Goal: Task Accomplishment & Management: Manage account settings

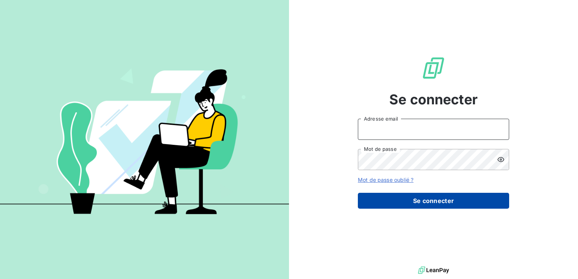
type input "[PERSON_NAME][EMAIL_ADDRESS][DOMAIN_NAME]"
click at [471, 202] on button "Se connecter" at bounding box center [433, 201] width 151 height 16
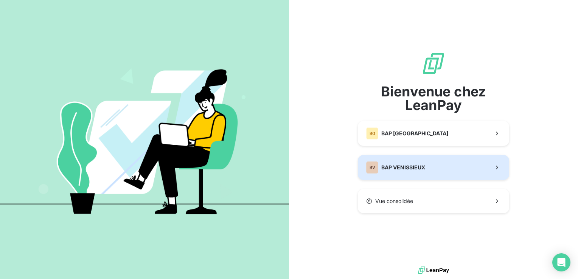
click at [399, 173] on div "BV BAP VENISSIEUX" at bounding box center [395, 168] width 59 height 12
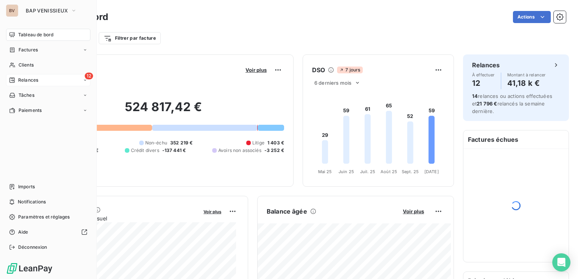
click at [67, 81] on div "12 Relances" at bounding box center [48, 80] width 84 height 12
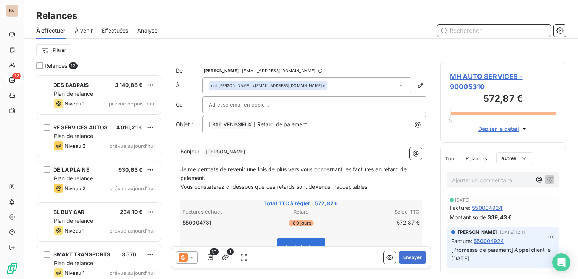
scroll to position [304, 0]
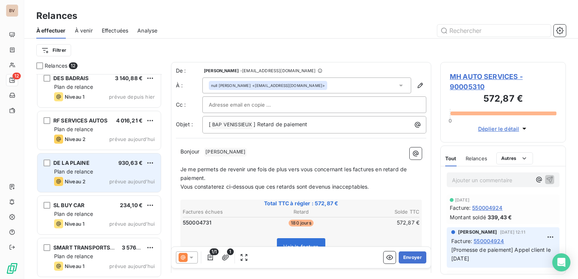
click at [94, 171] on div "Plan de relance" at bounding box center [104, 172] width 101 height 8
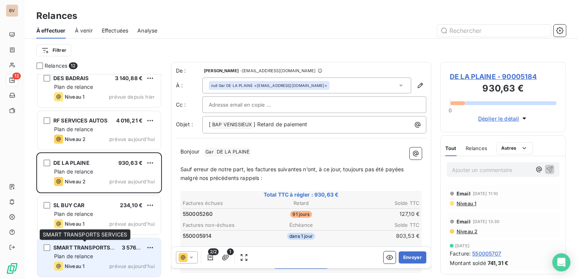
click at [85, 252] on div "SMART TRANSPORTS SERVICES 3 576,00 € Plan de relance Niveau 1 prévue aujourd’hui" at bounding box center [98, 258] width 123 height 39
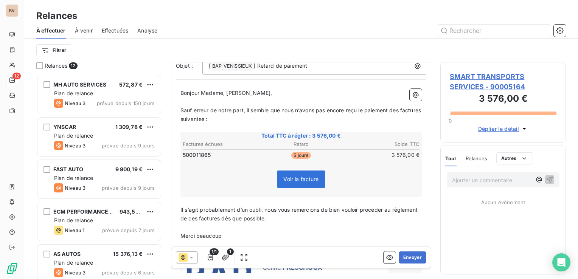
scroll to position [76, 0]
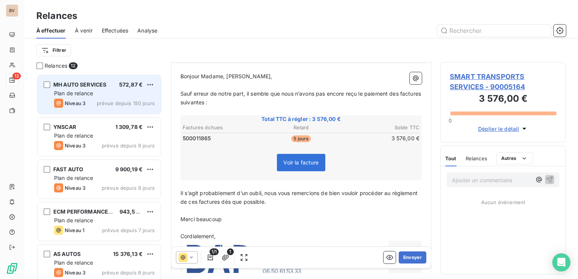
click at [105, 97] on div "MH AUTO SERVICES 572,87 € Plan de relance Niveau 3 prévue depuis 150 jours" at bounding box center [98, 94] width 123 height 39
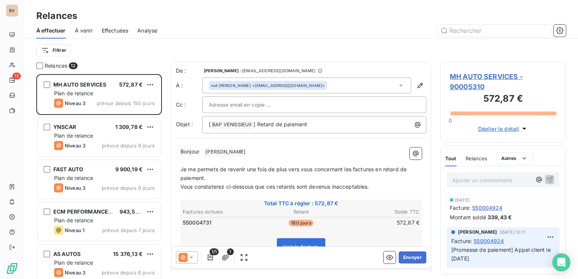
click at [352, 171] on span "Je me permets de revenir une fois de plus vers vous concernant les factures en …" at bounding box center [295, 173] width 228 height 15
click at [374, 169] on span "Je me permets de revenir une fois de plus vers vous concernant la factures en r…" at bounding box center [293, 173] width 225 height 15
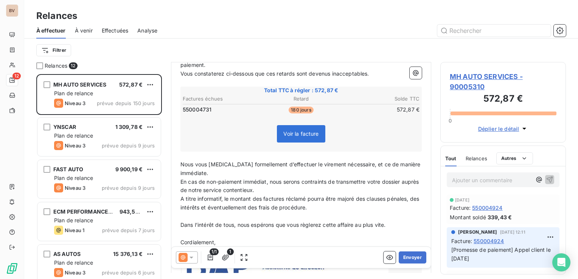
scroll to position [151, 0]
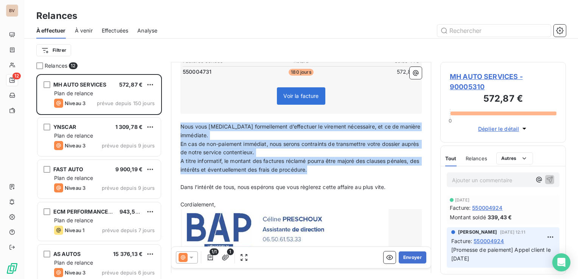
drag, startPoint x: 320, startPoint y: 167, endPoint x: 177, endPoint y: 123, distance: 149.7
click at [177, 123] on div "Bonjour ﻿ MEHDI MAGOURA ﻿ ﻿ ﻿ Je me permets de revenir une fois de plus vers vo…" at bounding box center [301, 131] width 251 height 279
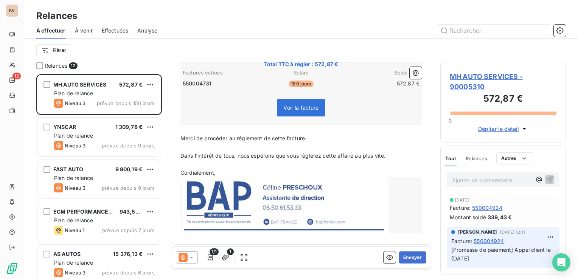
scroll to position [141, 0]
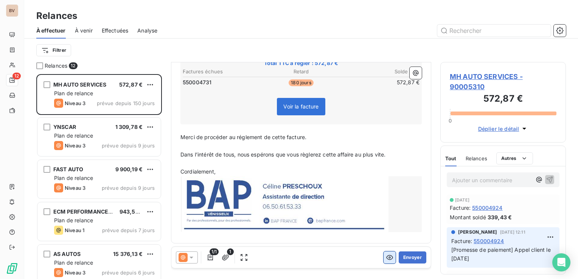
click at [386, 258] on icon "button" at bounding box center [390, 258] width 8 height 8
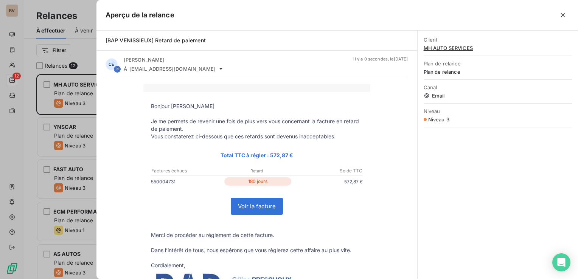
click at [256, 205] on link "Voir la facture" at bounding box center [256, 206] width 51 height 16
click at [563, 16] on icon "button" at bounding box center [564, 15] width 8 height 8
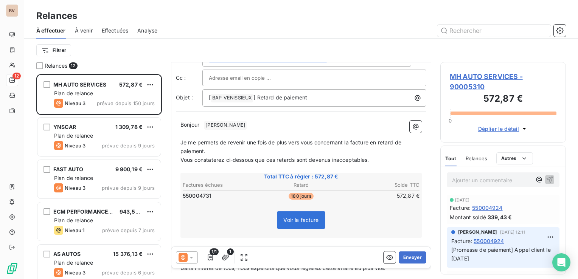
scroll to position [0, 0]
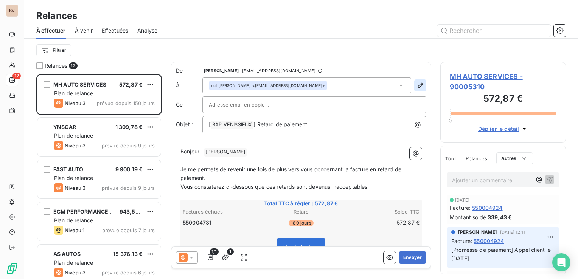
click at [418, 86] on icon "button" at bounding box center [420, 85] width 5 height 5
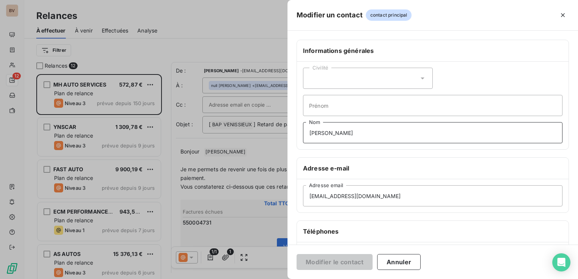
drag, startPoint x: 363, startPoint y: 131, endPoint x: 308, endPoint y: 134, distance: 55.7
click at [308, 134] on input "MEHDI MAGOURA" at bounding box center [433, 132] width 260 height 21
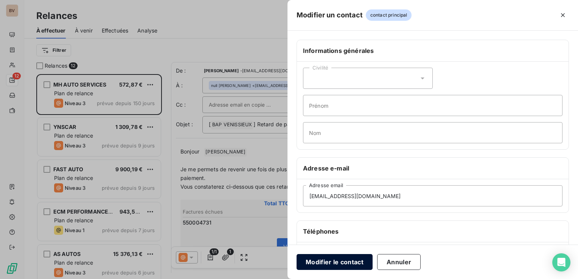
click at [341, 263] on button "Modifier le contact" at bounding box center [335, 262] width 76 height 16
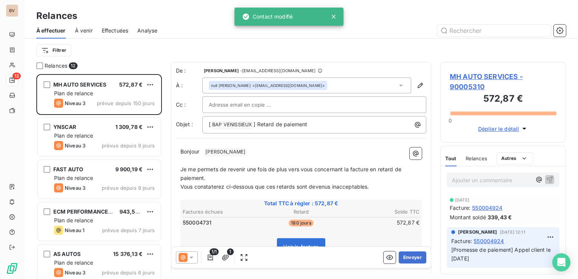
click at [257, 150] on p "Bonjour ﻿ MEHDI MAGOURA ﻿ ﻿" at bounding box center [302, 152] width 242 height 9
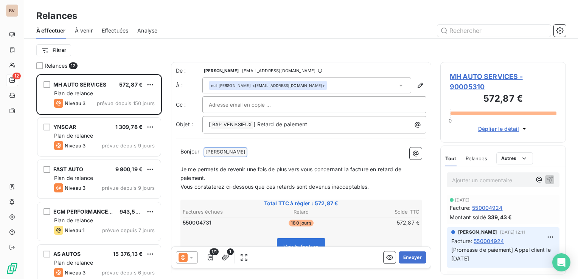
drag, startPoint x: 257, startPoint y: 150, endPoint x: 211, endPoint y: 149, distance: 46.2
click at [211, 149] on p "Bonjour ﻿ MEHDI MAGOURA ﻿ ﻿" at bounding box center [302, 152] width 242 height 9
click at [417, 85] on icon "button" at bounding box center [421, 86] width 8 height 8
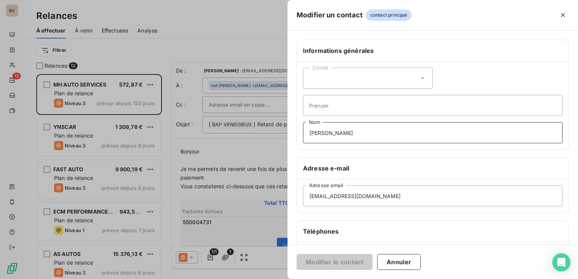
click at [376, 133] on input "MEHDI MAGOURA" at bounding box center [433, 132] width 260 height 21
drag, startPoint x: 376, startPoint y: 133, endPoint x: 308, endPoint y: 136, distance: 68.6
click at [308, 136] on input "MEHDI MAGOURA" at bounding box center [433, 132] width 260 height 21
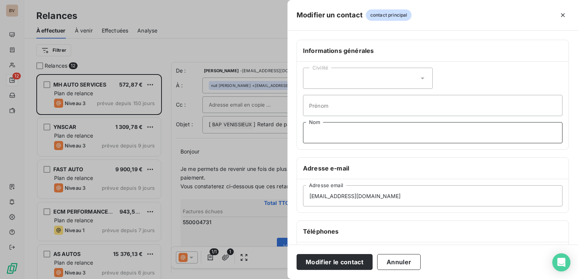
click at [390, 130] on input "Nom" at bounding box center [433, 132] width 260 height 21
click at [508, 196] on input "mh.autoservices69@gmail.com" at bounding box center [433, 196] width 260 height 21
click at [354, 259] on button "Modifier le contact" at bounding box center [335, 262] width 76 height 16
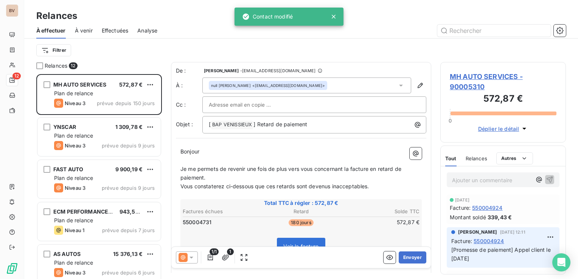
click at [271, 86] on div "null MEHDI MAGOURA <mh.autoservices69@gmail.com>" at bounding box center [268, 85] width 114 height 5
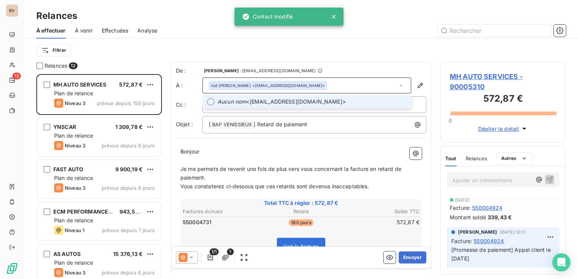
click at [258, 101] on span "Aucun nom <mh.autoservices69@gmail.com>" at bounding box center [312, 102] width 189 height 8
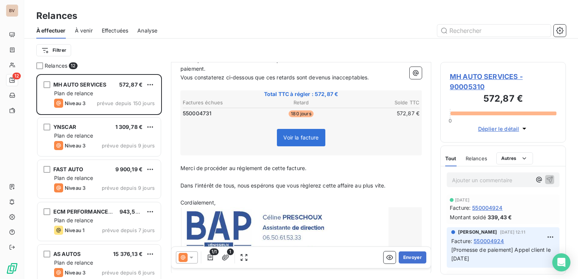
scroll to position [114, 0]
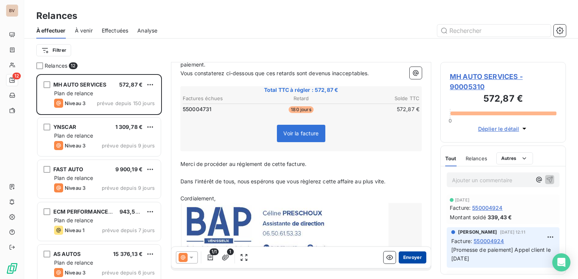
click at [413, 257] on button "Envoyer" at bounding box center [413, 258] width 28 height 12
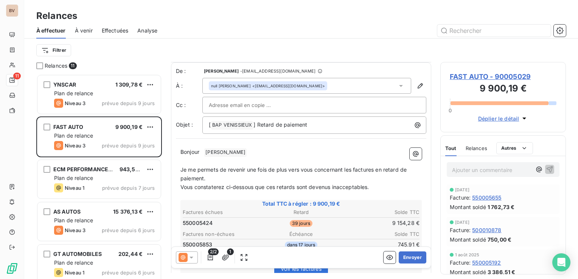
click at [354, 169] on span "Je me permets de revenir une fois de plus vers vous concernant les factures en …" at bounding box center [295, 174] width 228 height 15
click at [373, 168] on span "Je me permets de revenir une fois de plus vers vous concernant la factures en r…" at bounding box center [293, 174] width 225 height 15
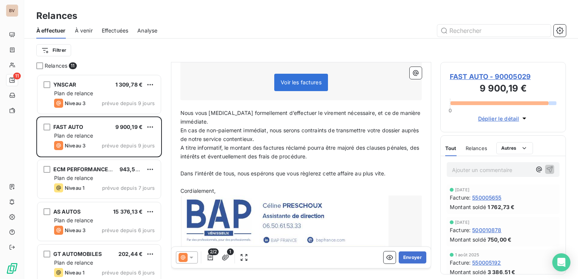
scroll to position [189, 0]
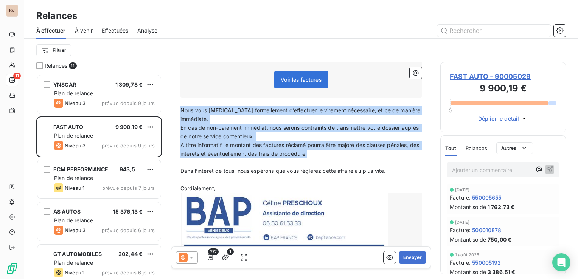
drag, startPoint x: 320, startPoint y: 151, endPoint x: 179, endPoint y: 107, distance: 147.9
click at [179, 107] on div "Bonjour ﻿ ERGUN ALI ﻿ ﻿ ﻿ Je me permets de revenir une fois de plus vers vous c…" at bounding box center [301, 104] width 251 height 301
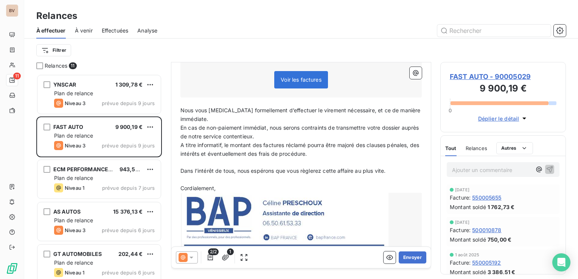
scroll to position [162, 0]
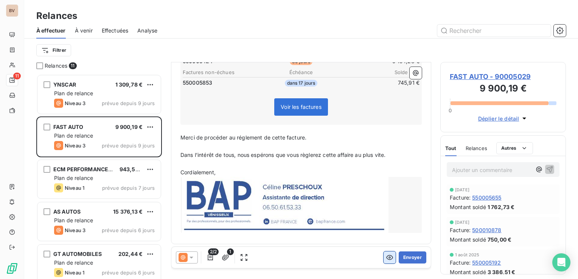
click at [386, 258] on icon "button" at bounding box center [390, 258] width 8 height 8
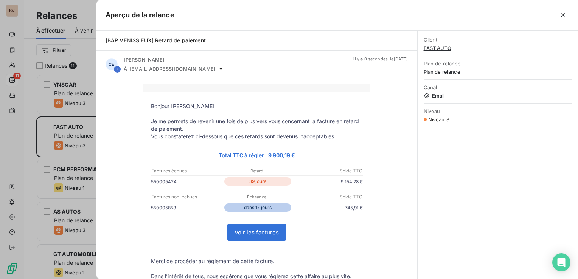
drag, startPoint x: 564, startPoint y: 16, endPoint x: 391, endPoint y: 95, distance: 189.9
click at [564, 16] on icon "button" at bounding box center [564, 15] width 8 height 8
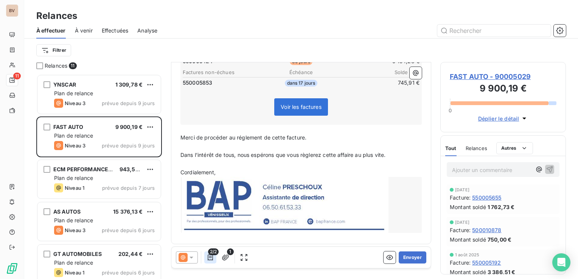
click at [209, 259] on icon "button" at bounding box center [211, 258] width 8 height 8
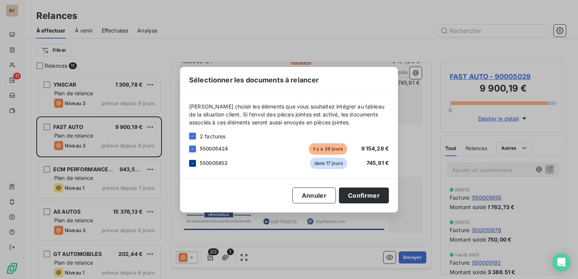
click at [191, 163] on icon at bounding box center [192, 163] width 5 height 5
click at [366, 196] on button "Confirmer" at bounding box center [364, 196] width 50 height 16
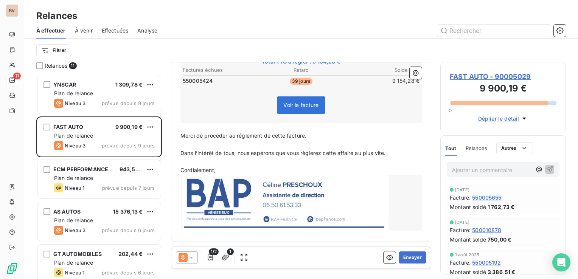
scroll to position [141, 0]
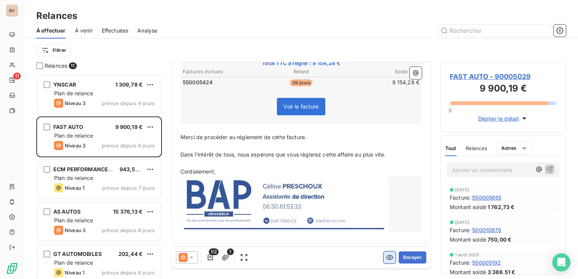
click at [386, 260] on icon "button" at bounding box center [390, 258] width 8 height 8
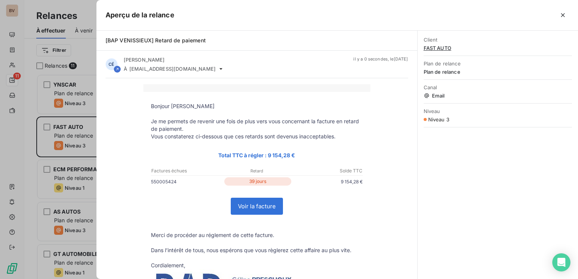
click at [254, 206] on link "Voir la facture" at bounding box center [256, 206] width 51 height 16
click at [560, 16] on icon "button" at bounding box center [564, 15] width 8 height 8
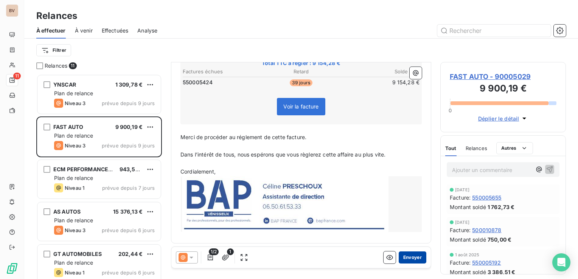
click at [409, 258] on button "Envoyer" at bounding box center [413, 258] width 28 height 12
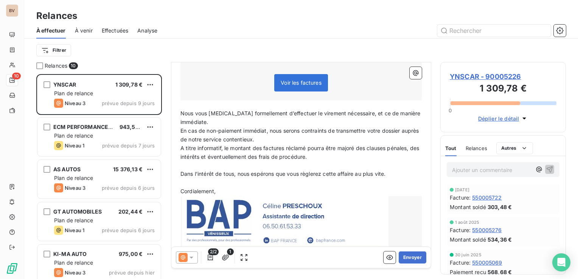
scroll to position [189, 0]
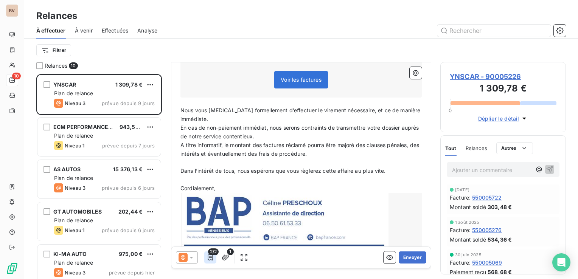
click at [209, 257] on icon "button" at bounding box center [211, 258] width 8 height 8
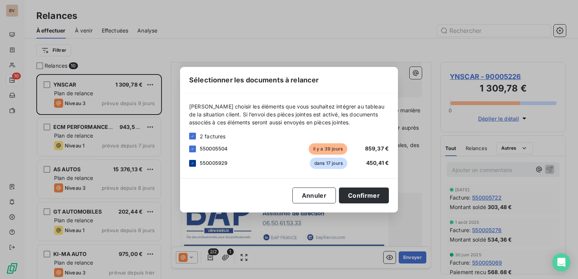
click at [191, 161] on icon at bounding box center [192, 163] width 5 height 5
click at [365, 196] on button "Confirmer" at bounding box center [364, 196] width 50 height 16
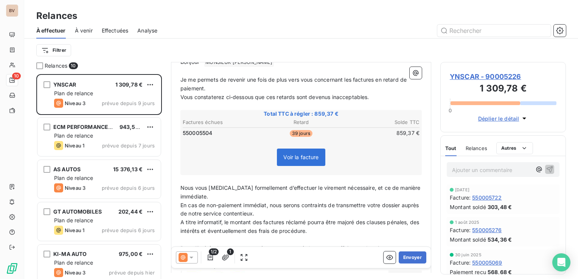
scroll to position [114, 0]
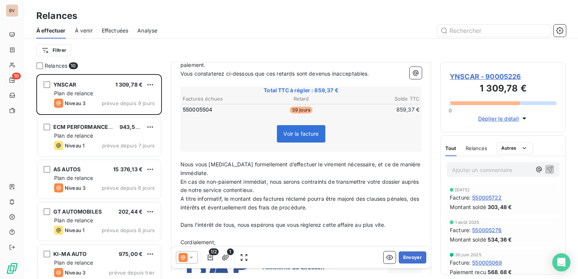
drag, startPoint x: 180, startPoint y: 163, endPoint x: 189, endPoint y: 164, distance: 8.8
click at [189, 164] on div "Bonjour ﻿ MONSIEUR Yanis BAHACHAME ﻿ ﻿ ﻿ Je me permets de revenir une fois de p…" at bounding box center [301, 169] width 251 height 279
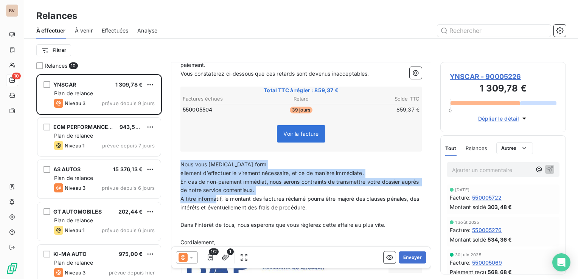
drag, startPoint x: 321, startPoint y: 204, endPoint x: 181, endPoint y: 160, distance: 147.4
click at [181, 160] on div "Bonjour ﻿ MONSIEUR Yanis BAHACHAME ﻿ ﻿ ﻿ Je me permets de revenir une fois de p…" at bounding box center [302, 169] width 242 height 270
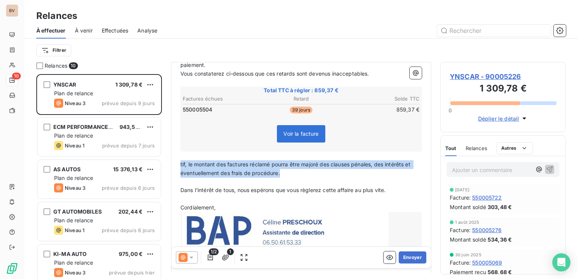
drag, startPoint x: 286, startPoint y: 173, endPoint x: 180, endPoint y: 162, distance: 106.3
click at [181, 162] on p "tif, le montant des factures réclamé pourra être majoré des clauses pénales, de…" at bounding box center [302, 169] width 242 height 17
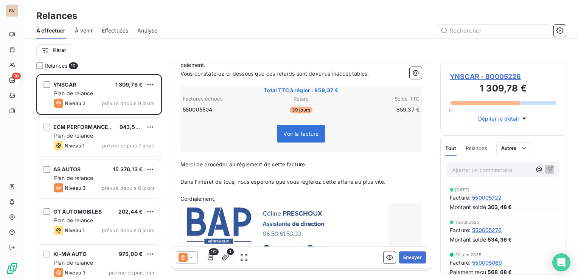
scroll to position [38, 0]
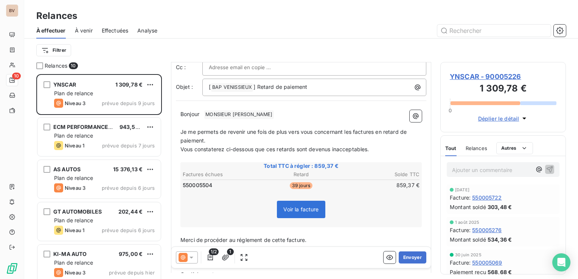
drag, startPoint x: 353, startPoint y: 131, endPoint x: 348, endPoint y: 149, distance: 18.8
click at [353, 131] on span "Je me permets de revenir une fois de plus vers vous concernant les factures en …" at bounding box center [295, 136] width 228 height 15
click at [373, 131] on span "Je me permets de revenir une fois de plus vers vous concernant la factures en r…" at bounding box center [293, 136] width 225 height 15
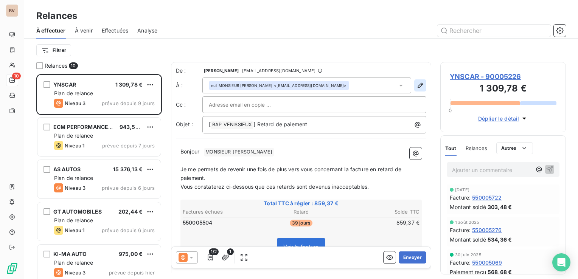
click at [417, 88] on icon "button" at bounding box center [421, 86] width 8 height 8
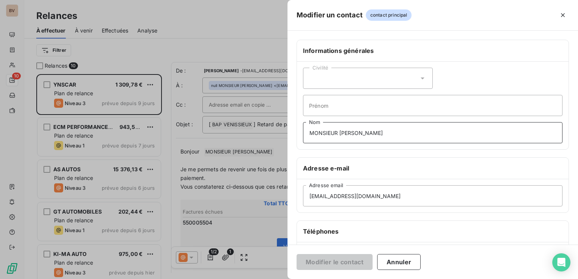
click at [401, 136] on input "MONSIEUR Yanis BAHACHAME" at bounding box center [433, 132] width 260 height 21
drag, startPoint x: 404, startPoint y: 132, endPoint x: 299, endPoint y: 133, distance: 104.5
click at [298, 134] on div "Civilité Prénom MONSIEUR Yanis BAHACHAME Nom" at bounding box center [433, 106] width 272 height 88
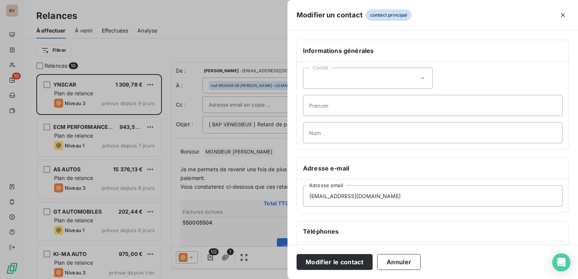
drag, startPoint x: 326, startPoint y: 260, endPoint x: 319, endPoint y: 241, distance: 19.8
click at [326, 260] on button "Modifier le contact" at bounding box center [335, 262] width 76 height 16
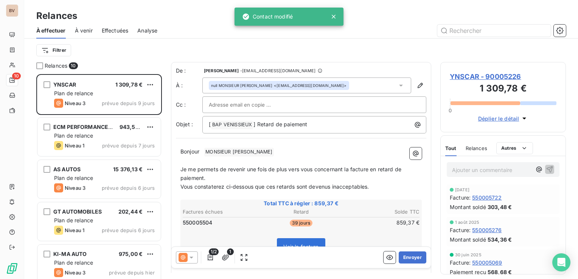
click at [399, 85] on icon at bounding box center [401, 86] width 4 height 2
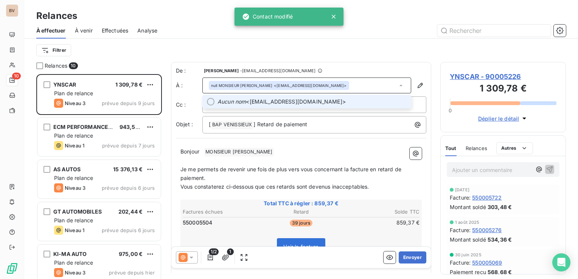
click at [321, 101] on span "Aucun nom <ynscar69@gmail.com>" at bounding box center [312, 102] width 189 height 8
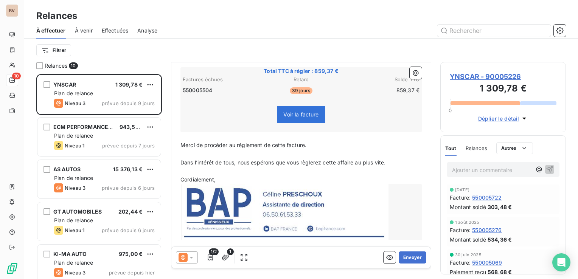
scroll to position [140, 0]
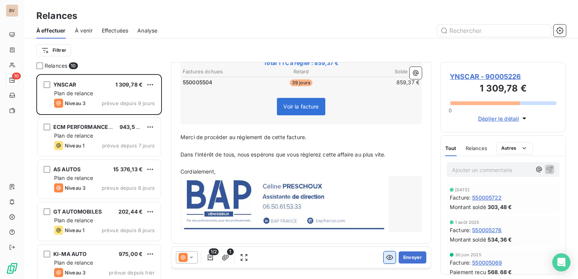
click at [384, 260] on button "button" at bounding box center [390, 258] width 12 height 12
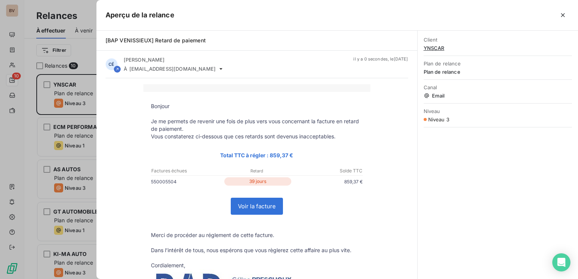
click at [265, 210] on link "Voir la facture" at bounding box center [256, 206] width 51 height 16
click at [565, 16] on icon "button" at bounding box center [563, 15] width 4 height 4
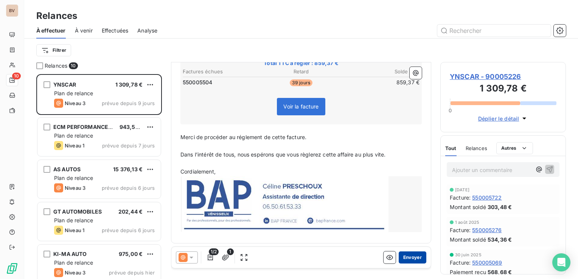
click at [412, 256] on button "Envoyer" at bounding box center [413, 258] width 28 height 12
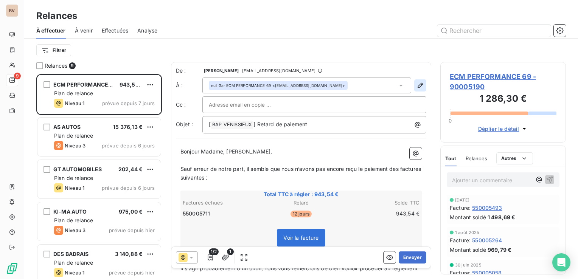
click at [419, 85] on button "button" at bounding box center [421, 86] width 12 height 12
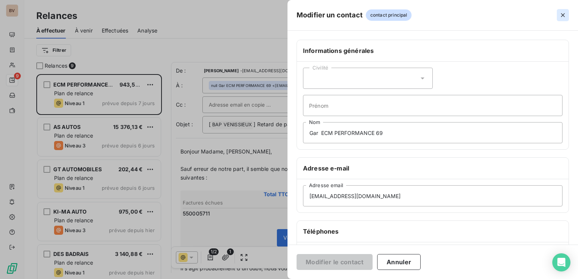
click at [562, 15] on icon "button" at bounding box center [564, 15] width 8 height 8
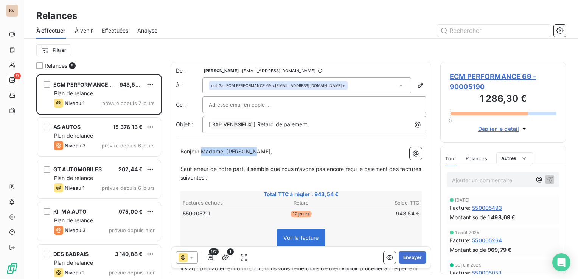
drag, startPoint x: 251, startPoint y: 152, endPoint x: 203, endPoint y: 152, distance: 48.5
click at [203, 152] on span "Bonjour Madame, Monsieur," at bounding box center [227, 151] width 92 height 6
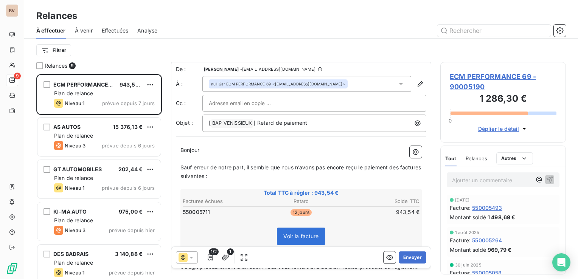
scroll to position [1, 0]
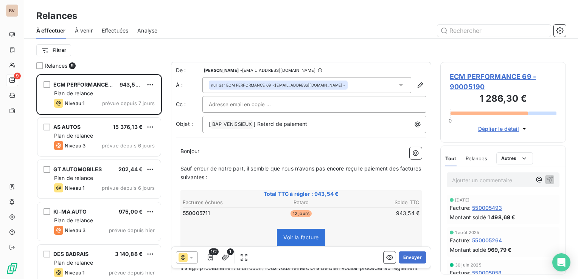
drag, startPoint x: 401, startPoint y: 169, endPoint x: 394, endPoint y: 182, distance: 14.9
click at [401, 169] on span "Sauf erreur de notre part, il semble que nous n’avons pas encore reçu le paieme…" at bounding box center [302, 172] width 242 height 15
click at [201, 178] on span "Sauf erreur de notre part, il semble que nous n’avons pas encore reçu le paieme…" at bounding box center [292, 172] width 223 height 15
click at [223, 178] on span "Sauf erreur de notre part, il semble que nous n’avons pas encore reçu le paieme…" at bounding box center [302, 172] width 243 height 15
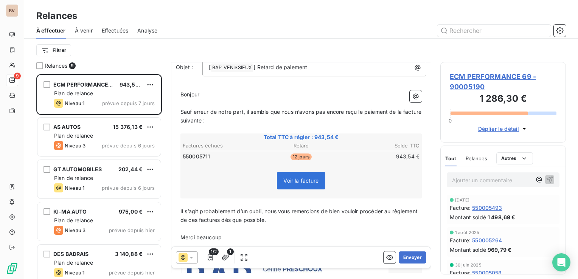
scroll to position [76, 0]
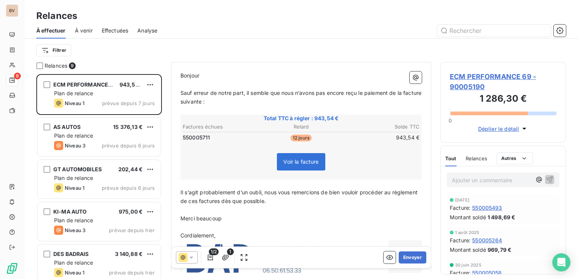
click at [224, 200] on span "Il s’agit probablement d’un oubli, nous vous remercions de bien vouloir procéde…" at bounding box center [300, 196] width 239 height 15
click at [250, 199] on span "Il s’agit probablement d’un oubli, nous vous remercions de bien vouloir procéde…" at bounding box center [300, 196] width 239 height 15
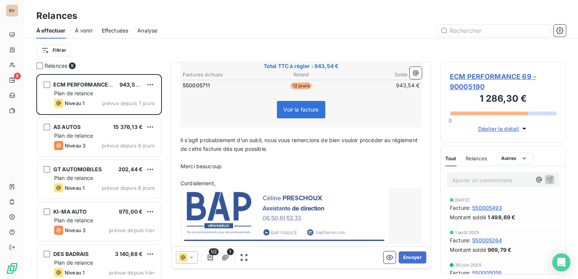
scroll to position [140, 0]
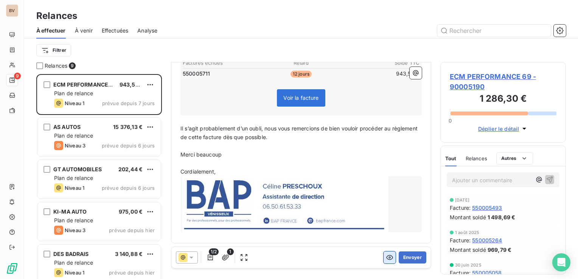
click at [387, 257] on icon "button" at bounding box center [390, 258] width 7 height 5
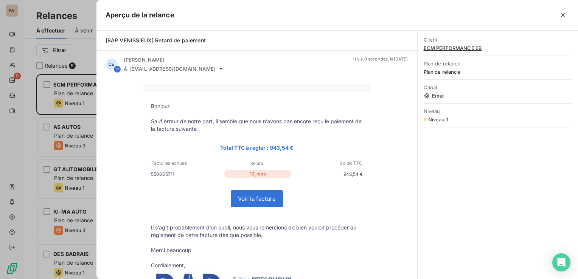
click at [265, 196] on link "Voir la facture" at bounding box center [256, 199] width 51 height 16
click at [560, 16] on icon "button" at bounding box center [564, 15] width 8 height 8
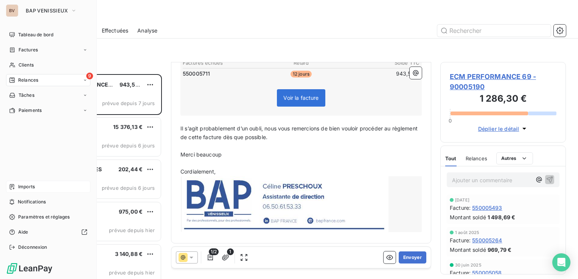
click at [24, 186] on span "Imports" at bounding box center [26, 187] width 17 height 7
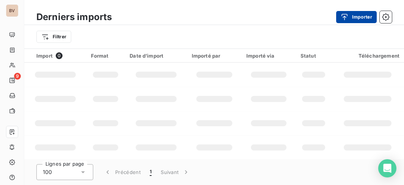
click at [358, 17] on button "Importer" at bounding box center [356, 17] width 41 height 12
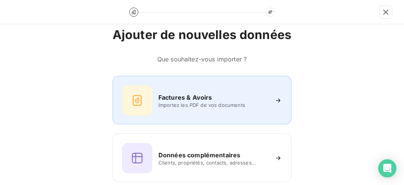
click at [239, 101] on div "Factures & Avoirs" at bounding box center [213, 97] width 110 height 9
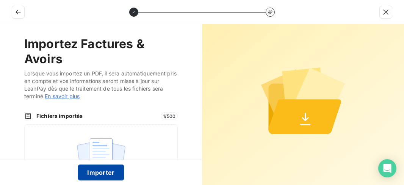
click at [108, 170] on button "Importer" at bounding box center [101, 172] width 46 height 16
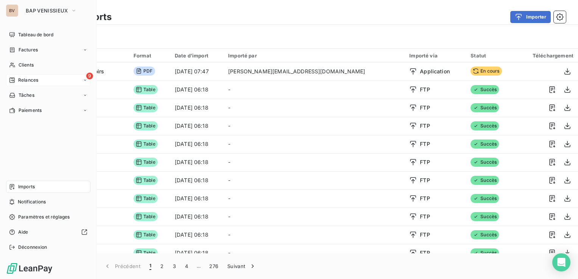
click at [45, 82] on div "9 Relances" at bounding box center [48, 80] width 84 height 12
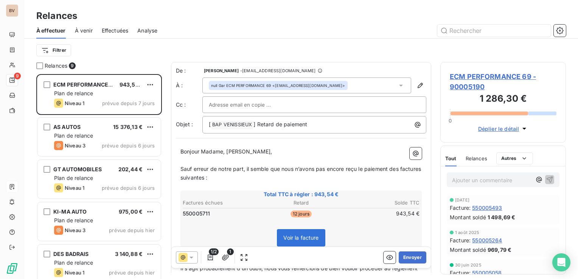
scroll to position [200, 120]
click at [402, 169] on span "Sauf erreur de notre part, il semble que nous n’avons pas encore reçu le paieme…" at bounding box center [302, 173] width 242 height 15
click at [201, 179] on span "Sauf erreur de notre part, il semble que nous n’avons pas encore reçu le paieme…" at bounding box center [292, 173] width 223 height 15
click at [224, 177] on span "Sauf erreur de notre part, il semble que nous n’avons pas encore reçu le paieme…" at bounding box center [302, 173] width 243 height 15
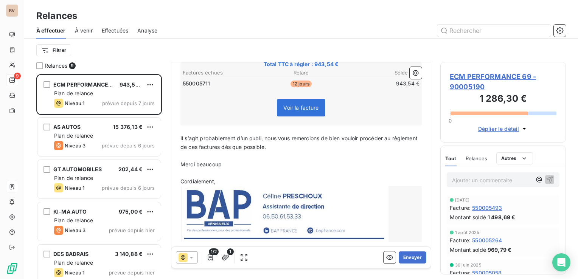
scroll to position [140, 0]
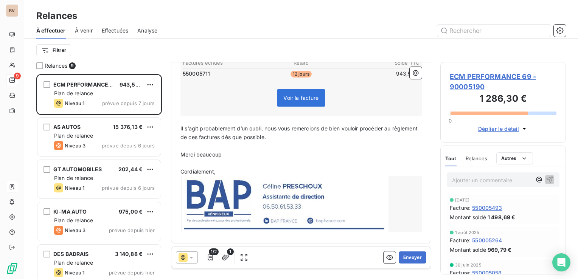
click at [224, 138] on span "Il s’agit probablement d’un oubli, nous vous remercions de bien vouloir procéde…" at bounding box center [300, 132] width 239 height 15
click at [249, 136] on span "Il s’agit probablement d’un oubli, nous vous remercions de bien vouloir procéde…" at bounding box center [300, 132] width 239 height 15
click at [252, 139] on span "Il s’agit probablement d’un oubli, nous vous remercions de bien vouloir procéde…" at bounding box center [300, 132] width 239 height 15
click at [385, 262] on button "button" at bounding box center [390, 258] width 12 height 12
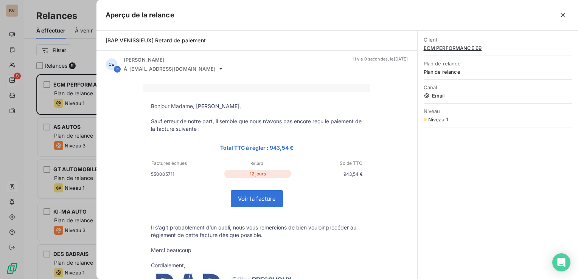
click at [254, 198] on link "Voir la facture" at bounding box center [256, 199] width 51 height 16
click at [561, 14] on icon "button" at bounding box center [564, 15] width 8 height 8
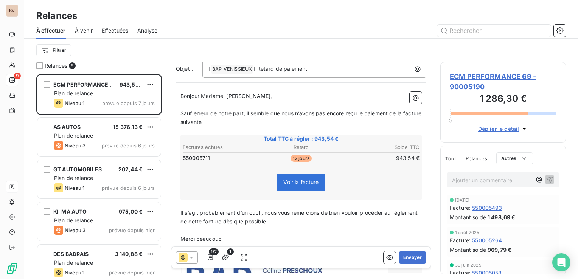
scroll to position [0, 0]
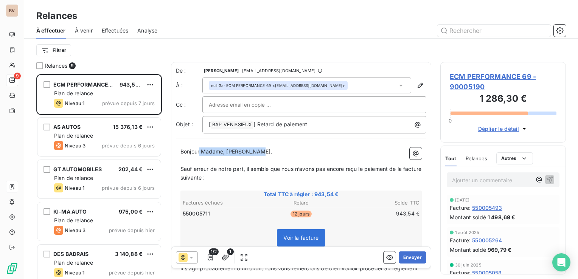
drag, startPoint x: 255, startPoint y: 150, endPoint x: 203, endPoint y: 152, distance: 52.3
click at [200, 153] on p "Bonjour Madame, Monsieur," at bounding box center [302, 152] width 242 height 9
click at [405, 260] on button "Envoyer" at bounding box center [413, 258] width 28 height 12
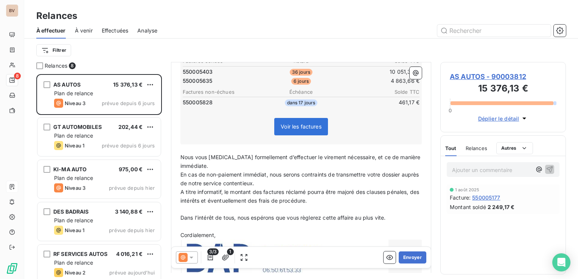
scroll to position [189, 0]
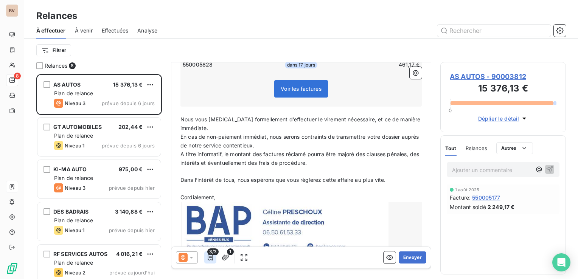
click at [209, 257] on icon "button" at bounding box center [210, 258] width 5 height 6
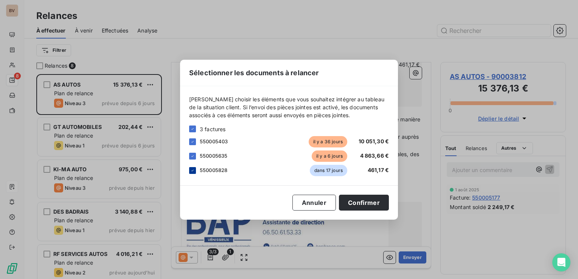
click at [194, 171] on icon at bounding box center [192, 170] width 5 height 5
click at [353, 202] on button "Confirmer" at bounding box center [364, 203] width 50 height 16
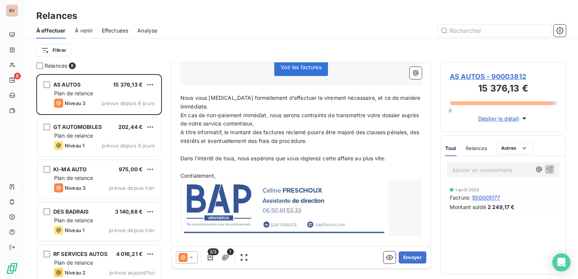
scroll to position [193, 0]
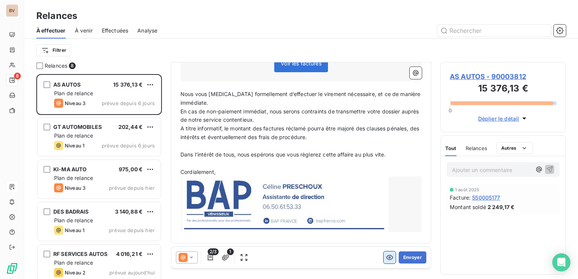
click at [386, 261] on icon "button" at bounding box center [390, 258] width 8 height 8
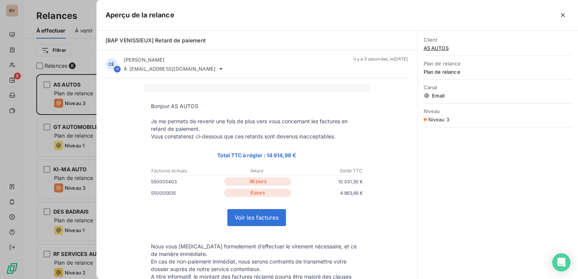
click at [269, 221] on link "Voir les factures" at bounding box center [257, 218] width 58 height 16
click at [564, 16] on icon "button" at bounding box center [563, 15] width 4 height 4
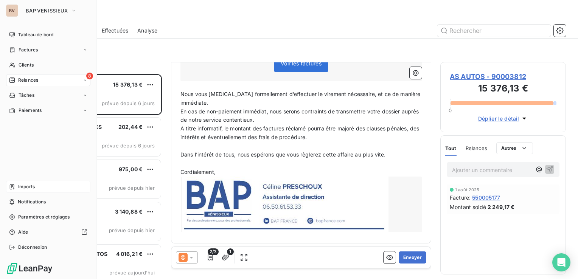
click at [27, 190] on span "Imports" at bounding box center [26, 187] width 17 height 7
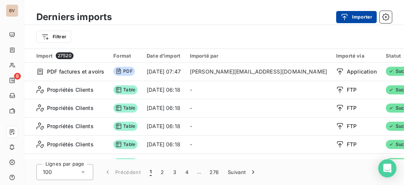
click at [346, 15] on icon "button" at bounding box center [344, 17] width 8 height 8
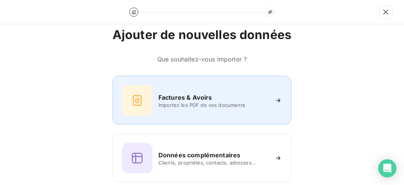
click at [230, 100] on div "Factures & Avoirs" at bounding box center [213, 97] width 110 height 9
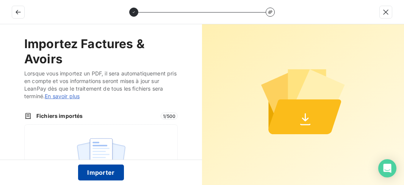
click at [108, 174] on button "Importer" at bounding box center [101, 172] width 46 height 16
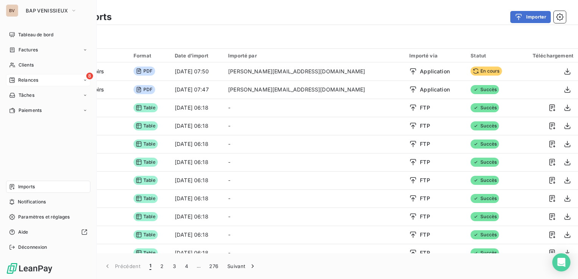
click at [19, 81] on span "Relances" at bounding box center [28, 80] width 20 height 7
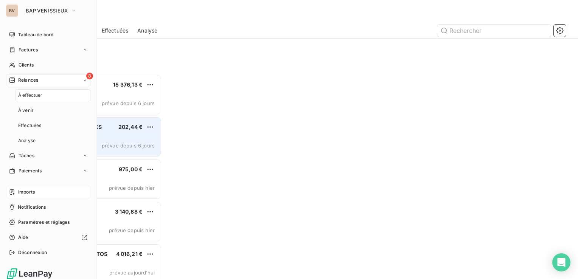
scroll to position [200, 120]
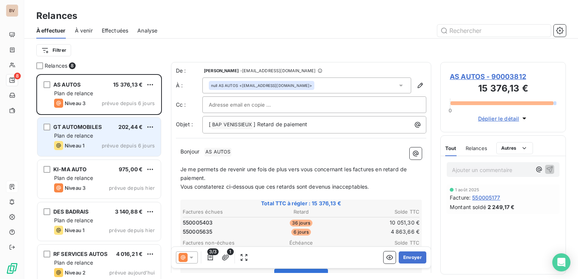
click at [88, 140] on div "GT AUTOMOBILES 202,44 € Plan de relance Niveau 1 prévue depuis 6 jours" at bounding box center [98, 137] width 123 height 39
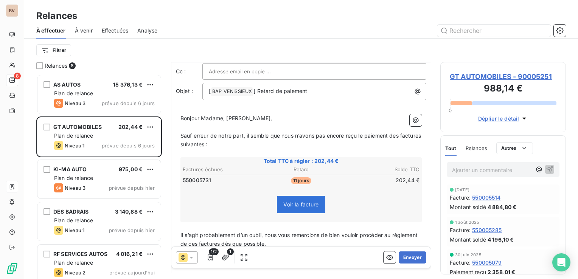
scroll to position [76, 0]
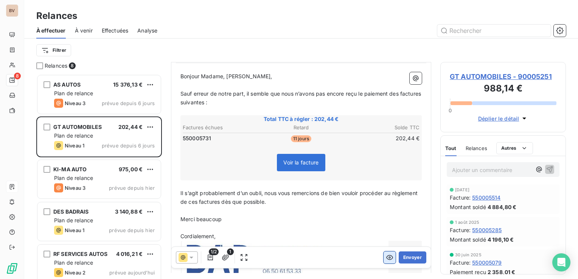
click at [387, 257] on icon "button" at bounding box center [390, 258] width 7 height 5
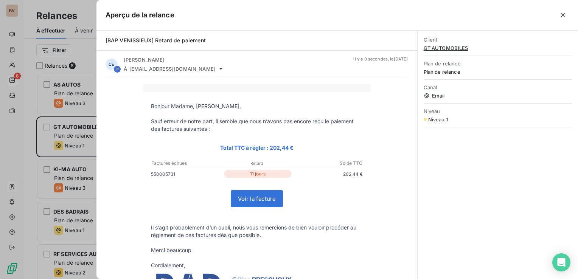
click at [243, 201] on link "Voir la facture" at bounding box center [256, 199] width 51 height 16
click at [564, 16] on icon "button" at bounding box center [564, 15] width 8 height 8
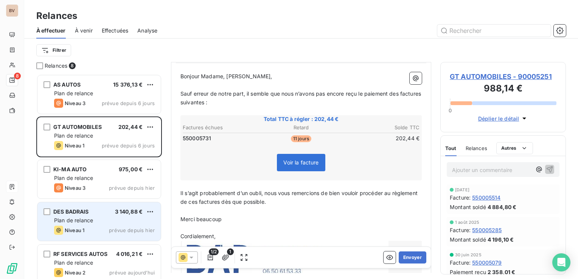
click at [89, 220] on span "Plan de relance" at bounding box center [73, 220] width 39 height 6
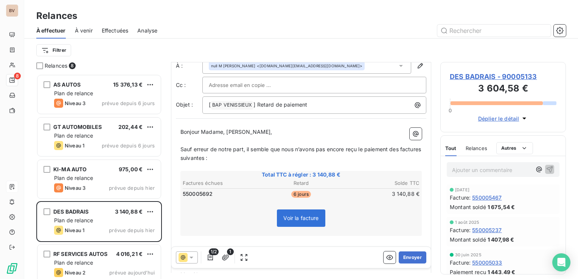
scroll to position [38, 0]
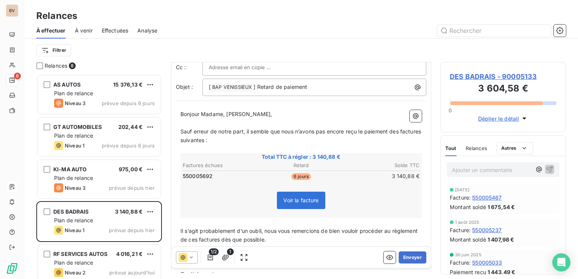
click at [399, 131] on span "Sauf erreur de notre part, il semble que nous n’avons pas encore reçu le paieme…" at bounding box center [302, 135] width 242 height 15
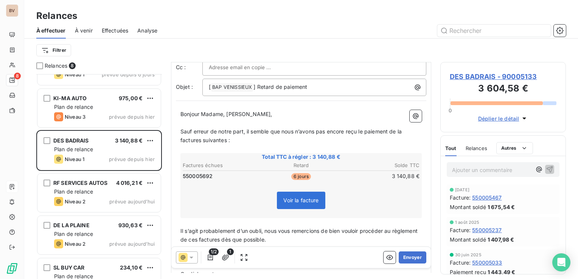
scroll to position [76, 0]
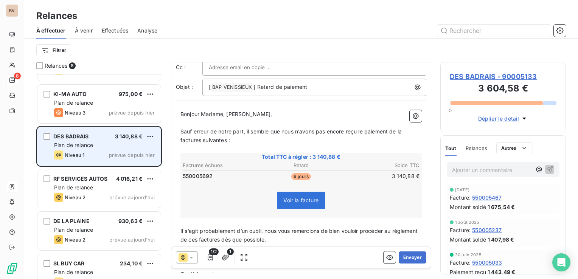
click at [77, 151] on div "Niveau 1" at bounding box center [69, 155] width 30 height 9
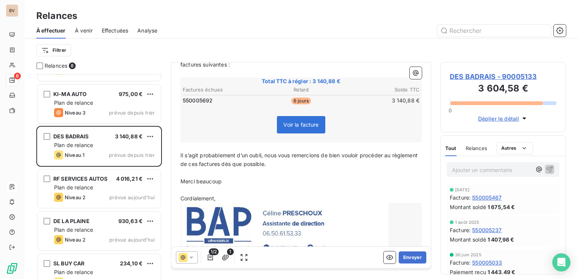
scroll to position [0, 0]
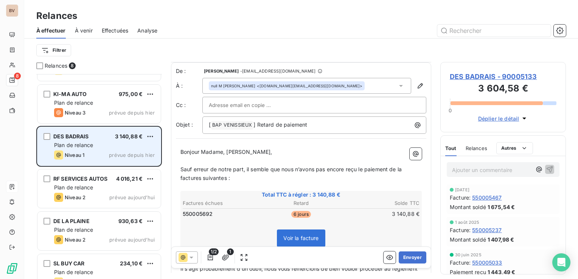
click at [86, 146] on span "Plan de relance" at bounding box center [73, 145] width 39 height 6
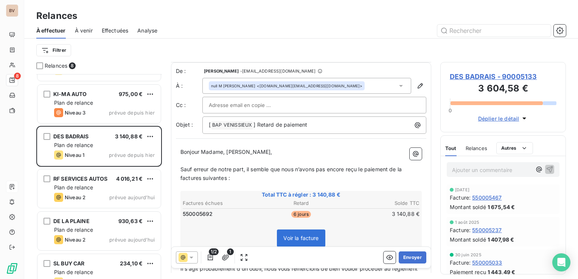
scroll to position [76, 0]
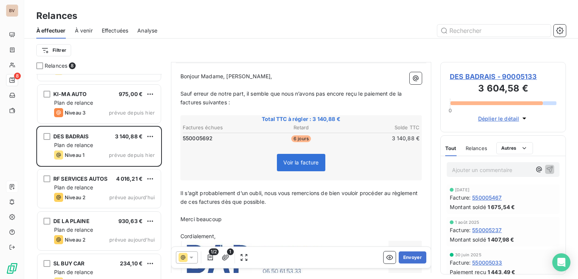
click at [201, 103] on span "Sauf erreur de notre part, il semble que nous n’avons pas encore reçu le paieme…" at bounding box center [292, 97] width 223 height 15
click at [223, 101] on span "Sauf erreur de notre part, il semble que nous n’avons pas encore reçu le paieme…" at bounding box center [302, 97] width 243 height 15
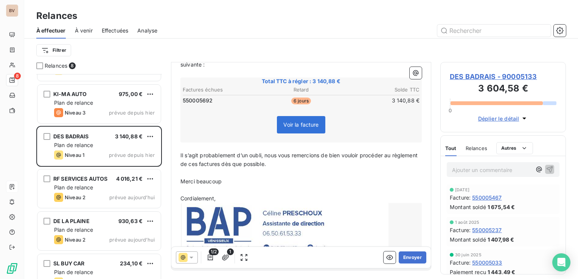
click at [224, 164] on span "Il s’agit probablement d’un oubli, nous vous remercions de bien vouloir procéde…" at bounding box center [300, 159] width 239 height 15
click at [251, 162] on span "Il s’agit probablement d’un oubli, nous vous remercions de bien vouloir procéde…" at bounding box center [300, 159] width 239 height 15
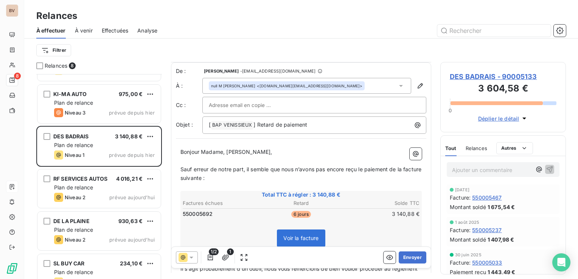
scroll to position [0, 0]
click at [417, 83] on icon "button" at bounding box center [421, 86] width 8 height 8
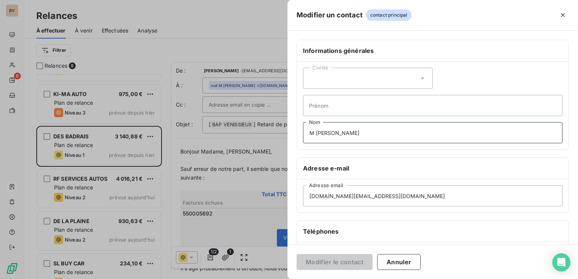
click at [377, 130] on input "M Laurent MASSE" at bounding box center [433, 132] width 260 height 21
drag, startPoint x: 377, startPoint y: 130, endPoint x: 304, endPoint y: 133, distance: 72.7
click at [302, 135] on div "Civilité Prénom M Laurent MASSE Nom" at bounding box center [433, 106] width 272 height 88
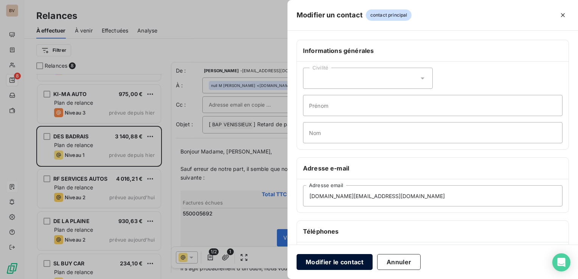
click at [337, 263] on button "Modifier le contact" at bounding box center [335, 262] width 76 height 16
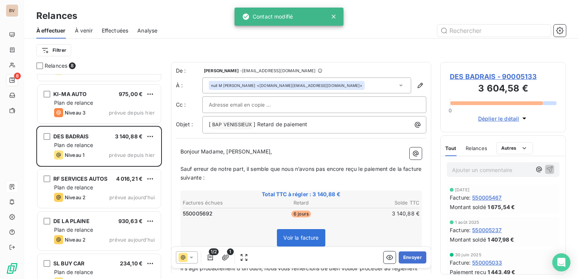
click at [398, 87] on icon at bounding box center [402, 86] width 8 height 8
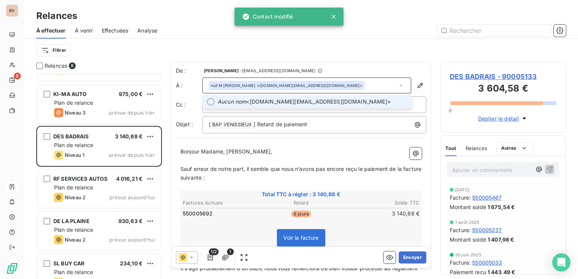
click at [285, 101] on span "Aucun nom <relais.auto@wanadoo.fr>" at bounding box center [312, 102] width 189 height 8
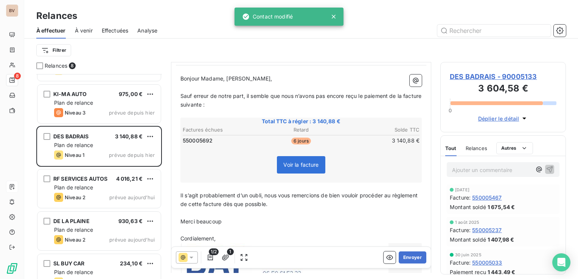
scroll to position [76, 0]
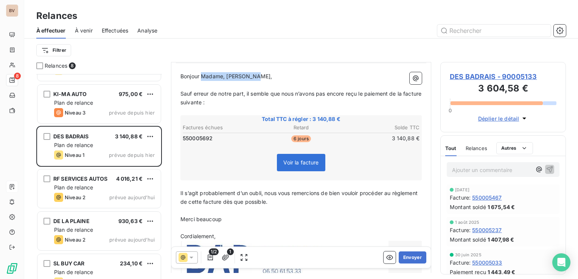
drag, startPoint x: 254, startPoint y: 78, endPoint x: 203, endPoint y: 76, distance: 51.5
click at [203, 76] on span "Bonjour Madame, Monsieur," at bounding box center [227, 76] width 92 height 6
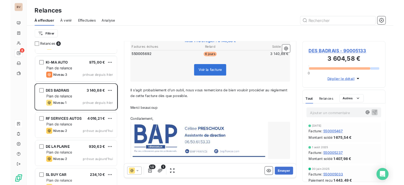
scroll to position [140, 0]
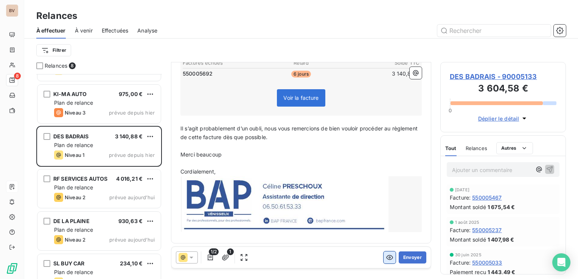
click at [386, 257] on icon "button" at bounding box center [390, 258] width 8 height 8
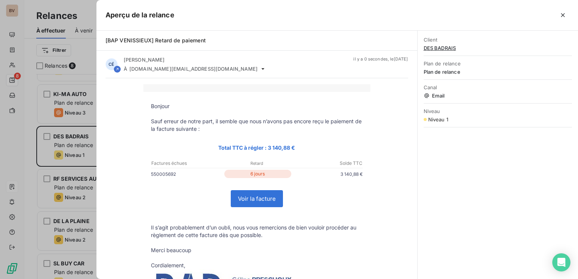
click at [249, 199] on link "Voir la facture" at bounding box center [256, 199] width 51 height 16
click at [562, 13] on icon "button" at bounding box center [564, 15] width 8 height 8
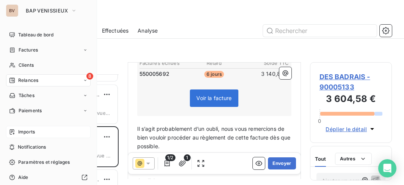
click at [24, 129] on span "Imports" at bounding box center [26, 131] width 17 height 7
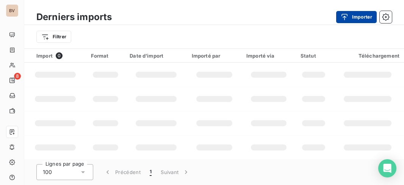
click at [344, 13] on icon "button" at bounding box center [344, 17] width 8 height 8
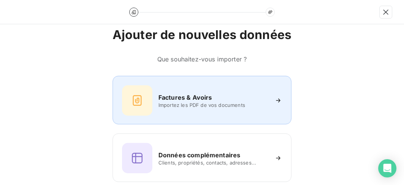
click at [194, 91] on div "Factures & Avoirs Importez les PDF de vos documents" at bounding box center [202, 100] width 160 height 30
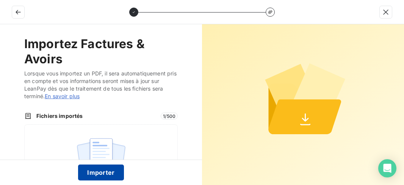
click at [106, 169] on button "Importer" at bounding box center [101, 172] width 46 height 16
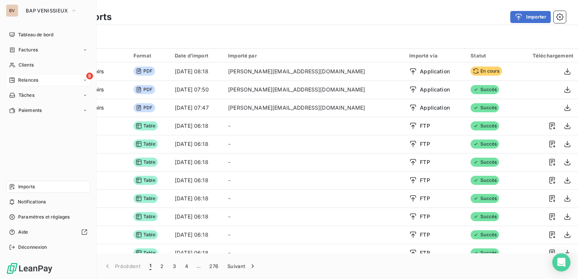
click at [22, 80] on span "Relances" at bounding box center [28, 80] width 20 height 7
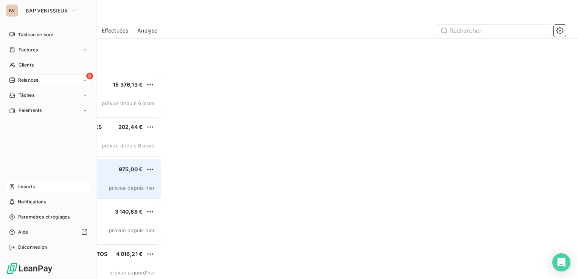
scroll to position [200, 120]
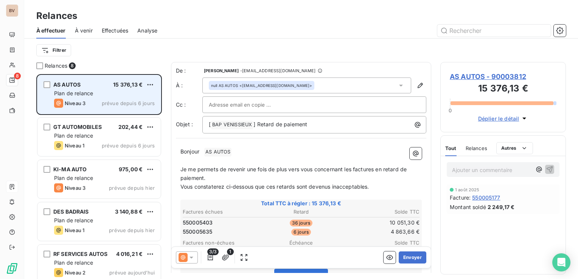
click at [104, 95] on div "Plan de relance" at bounding box center [104, 94] width 101 height 8
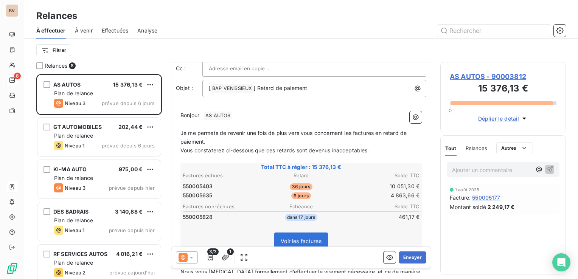
scroll to position [38, 0]
click at [212, 259] on icon "button" at bounding box center [211, 258] width 8 height 8
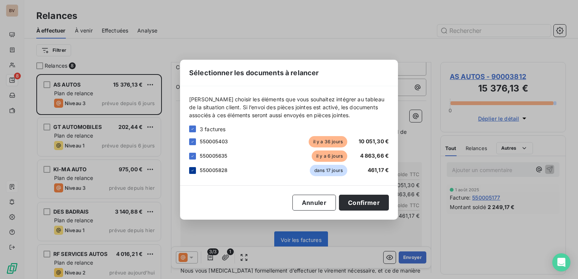
click at [191, 168] on div at bounding box center [192, 170] width 7 height 7
click at [367, 206] on button "Confirmer" at bounding box center [364, 203] width 50 height 16
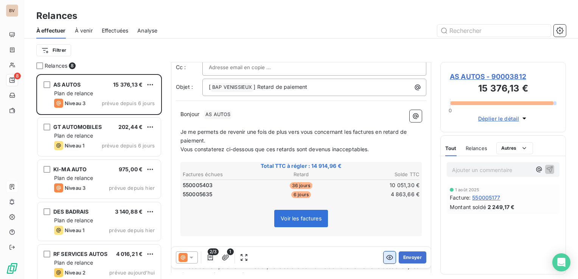
click at [386, 260] on icon "button" at bounding box center [390, 258] width 8 height 8
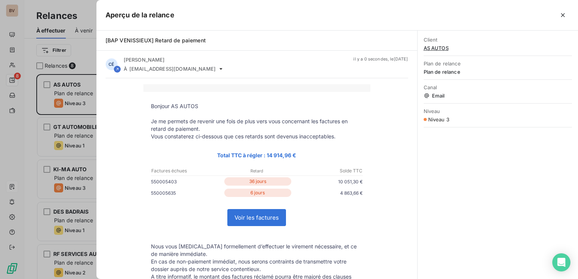
click at [258, 218] on link "Voir les factures" at bounding box center [257, 218] width 58 height 16
click at [566, 14] on icon "button" at bounding box center [564, 15] width 8 height 8
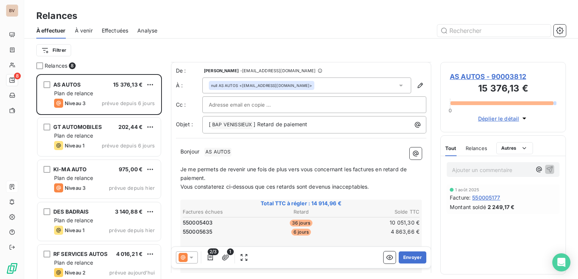
scroll to position [0, 0]
click at [247, 106] on input "text" at bounding box center [249, 105] width 81 height 11
type input "g"
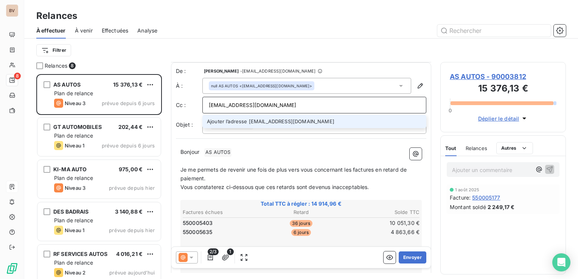
type input "n.hamadene@bapvenissieux.com"
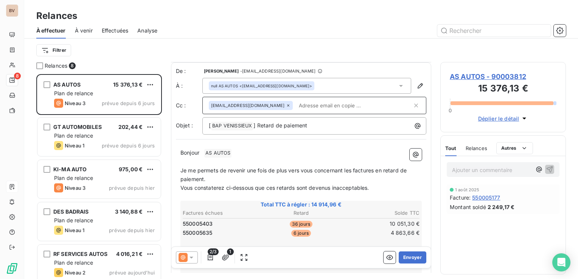
click at [287, 104] on icon at bounding box center [288, 105] width 2 height 2
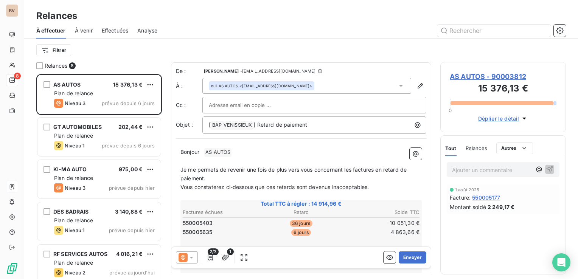
paste input "n.hamadene@bapgrenoble.com"
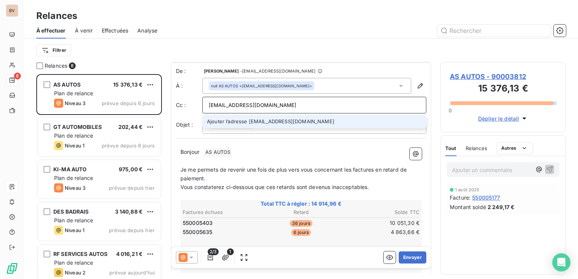
type input "n.hamadene@bapgrenoble.com"
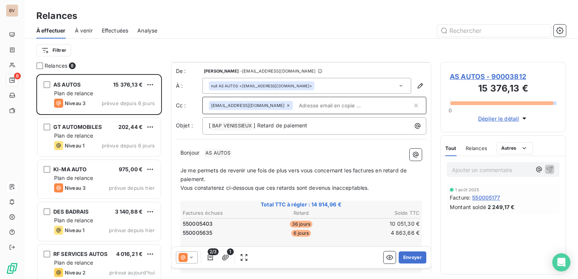
click at [318, 106] on input "text" at bounding box center [354, 105] width 117 height 11
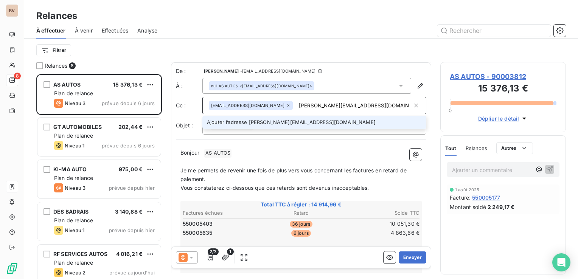
type input "g.pelletier@bapvenissieux.com"
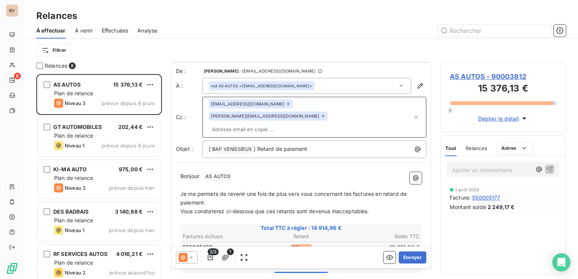
click at [243, 124] on input "text" at bounding box center [311, 129] width 204 height 11
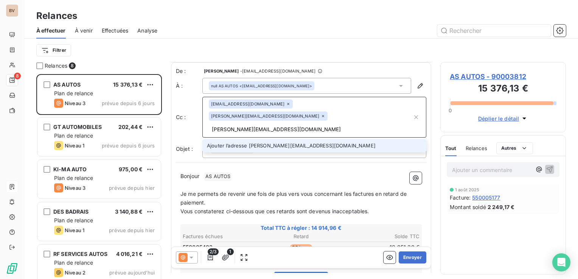
type input "h.ergun@bapvenissieux.com"
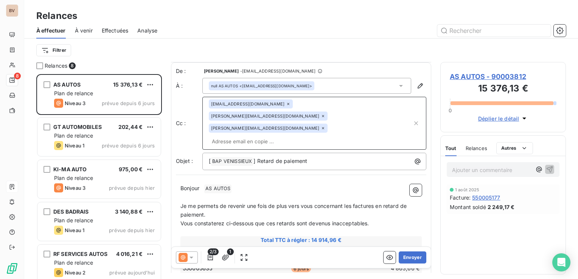
click at [321, 126] on icon at bounding box center [323, 128] width 5 height 5
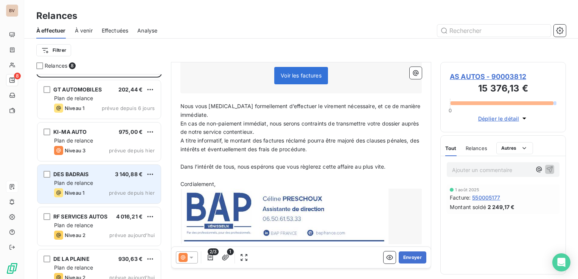
scroll to position [38, 0]
click at [83, 182] on span "Plan de relance" at bounding box center [73, 183] width 39 height 6
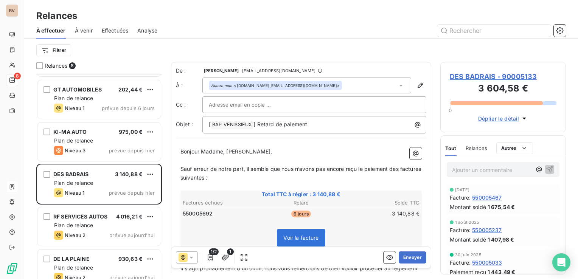
click at [401, 170] on span "Sauf erreur de notre part, il semble que nous n’avons pas encore reçu le paieme…" at bounding box center [302, 173] width 242 height 15
click at [201, 176] on span "Sauf erreur de notre part, il semble que nous n’avons pas encore reçu le paieme…" at bounding box center [292, 173] width 223 height 15
click at [224, 179] on span "Sauf erreur de notre part, il semble que nous n’avons pas encore reçu le paieme…" at bounding box center [302, 173] width 243 height 15
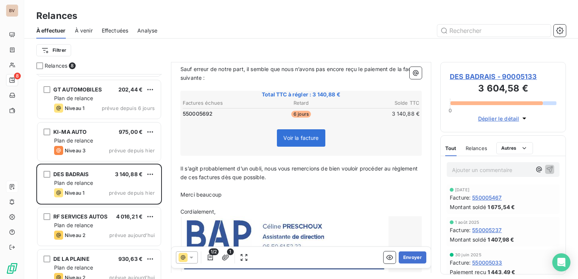
scroll to position [114, 0]
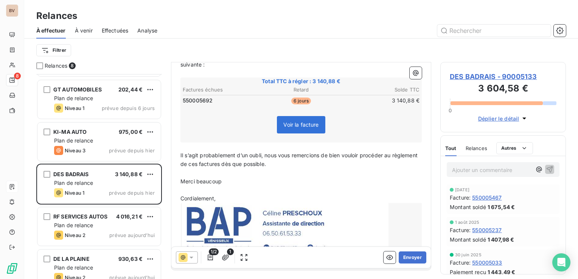
click at [224, 164] on span "Il s’agit probablement d’un oubli, nous vous remercions de bien vouloir procéde…" at bounding box center [300, 159] width 239 height 15
click at [250, 164] on span "Il s’agit probablement d’un oubli, nous vous remercions de bien vouloir procéde…" at bounding box center [300, 159] width 239 height 15
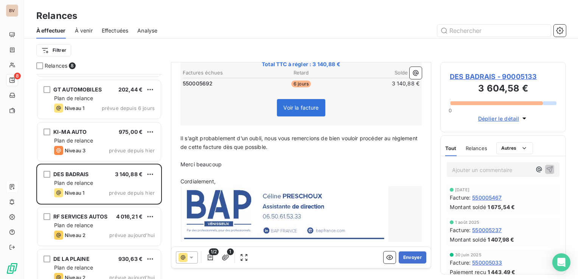
scroll to position [140, 0]
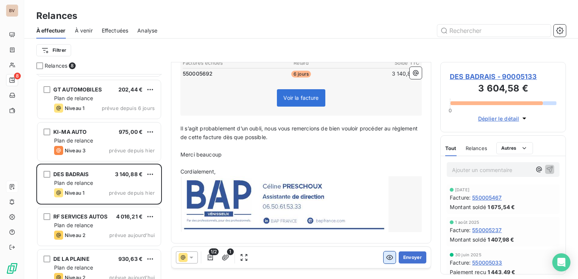
click at [387, 257] on icon "button" at bounding box center [390, 258] width 7 height 5
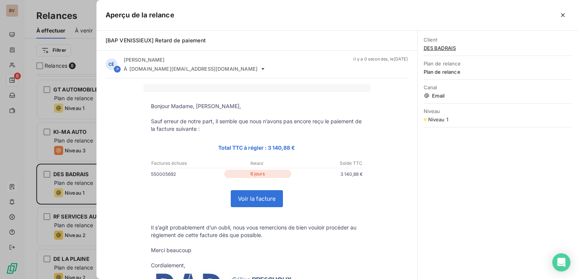
click at [255, 200] on link "Voir la facture" at bounding box center [256, 199] width 51 height 16
click at [561, 15] on icon "button" at bounding box center [564, 15] width 8 height 8
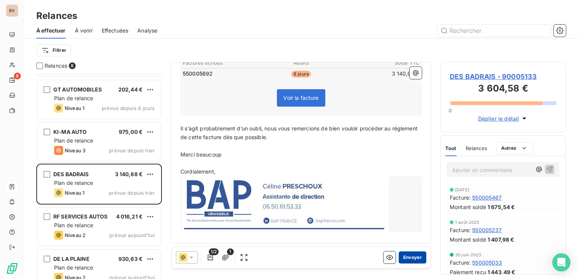
click at [407, 260] on button "Envoyer" at bounding box center [413, 258] width 28 height 12
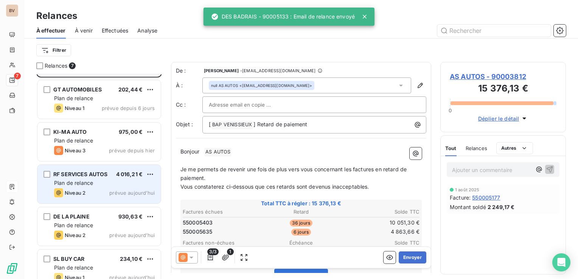
click at [93, 180] on span "Plan de relance" at bounding box center [73, 183] width 39 height 6
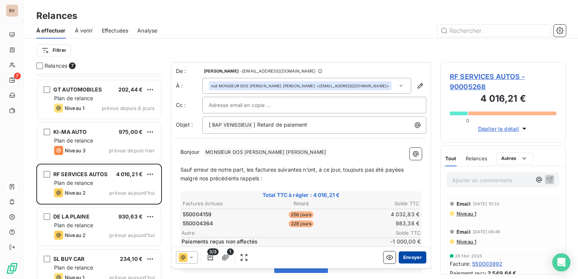
click at [407, 259] on button "Envoyer" at bounding box center [413, 258] width 28 height 12
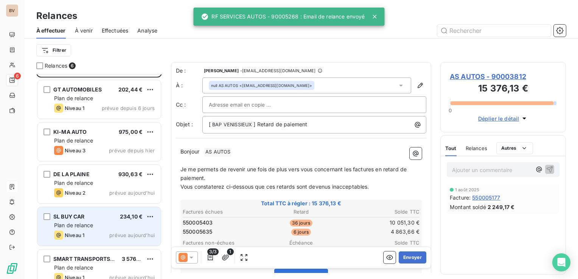
click at [85, 218] on span "SL BUY CAR" at bounding box center [68, 217] width 31 height 6
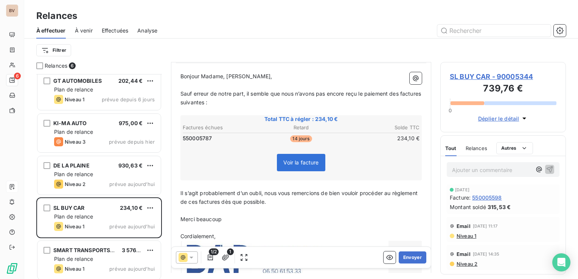
scroll to position [49, 0]
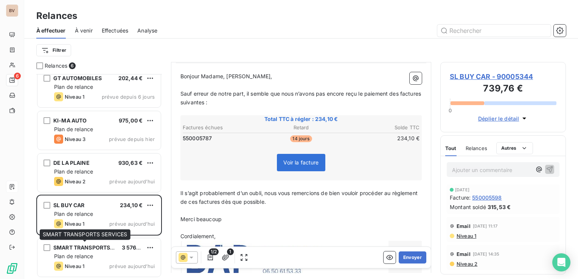
drag, startPoint x: 101, startPoint y: 246, endPoint x: 219, endPoint y: 215, distance: 121.5
click at [101, 246] on span "SMART TRANSPORTS SERVICES" at bounding box center [95, 248] width 85 height 6
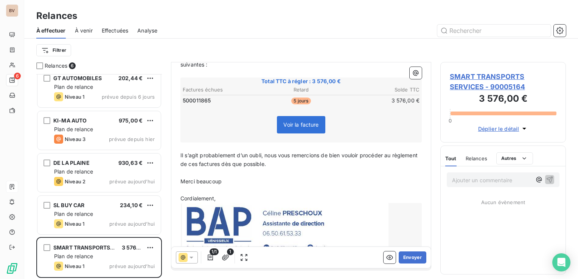
scroll to position [140, 0]
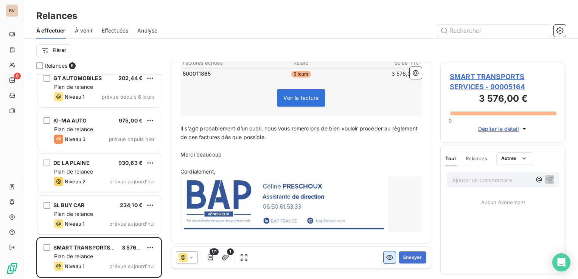
click at [387, 259] on icon "button" at bounding box center [390, 258] width 7 height 5
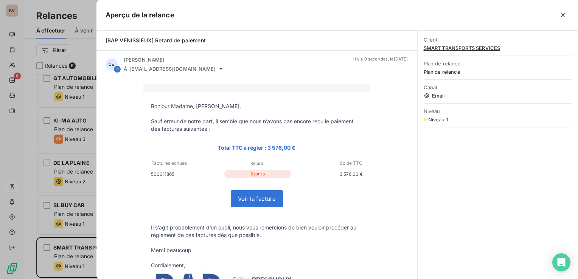
click at [248, 202] on link "Voir la facture" at bounding box center [256, 199] width 51 height 16
click at [565, 16] on icon "button" at bounding box center [564, 15] width 8 height 8
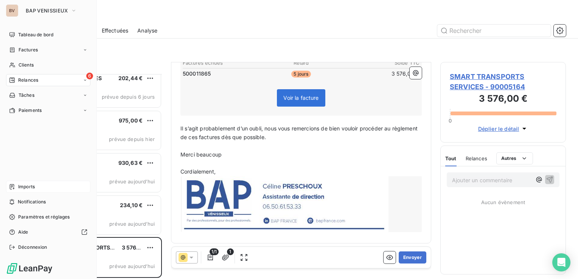
click at [19, 80] on span "Relances" at bounding box center [28, 80] width 20 height 7
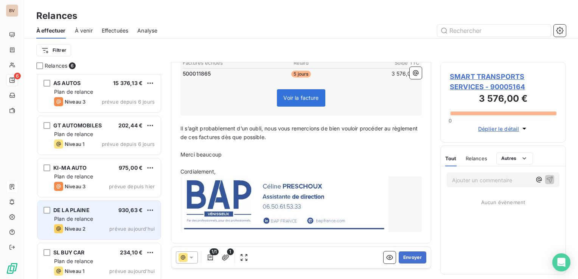
scroll to position [0, 0]
